Goal: Task Accomplishment & Management: Manage account settings

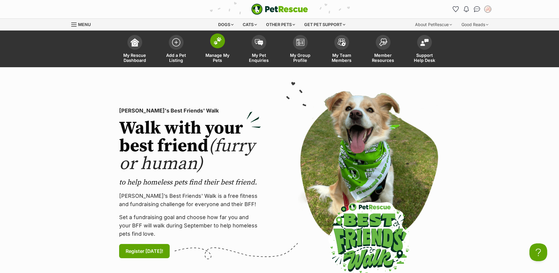
click at [229, 50] on link "Manage My Pets" at bounding box center [217, 49] width 41 height 35
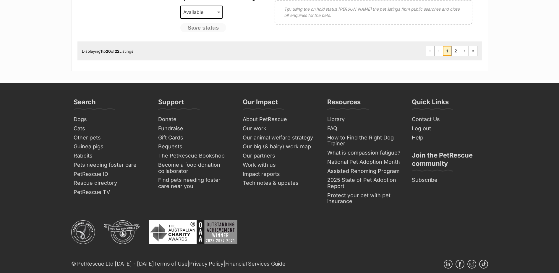
scroll to position [690, 0]
